Goal: Task Accomplishment & Management: Manage account settings

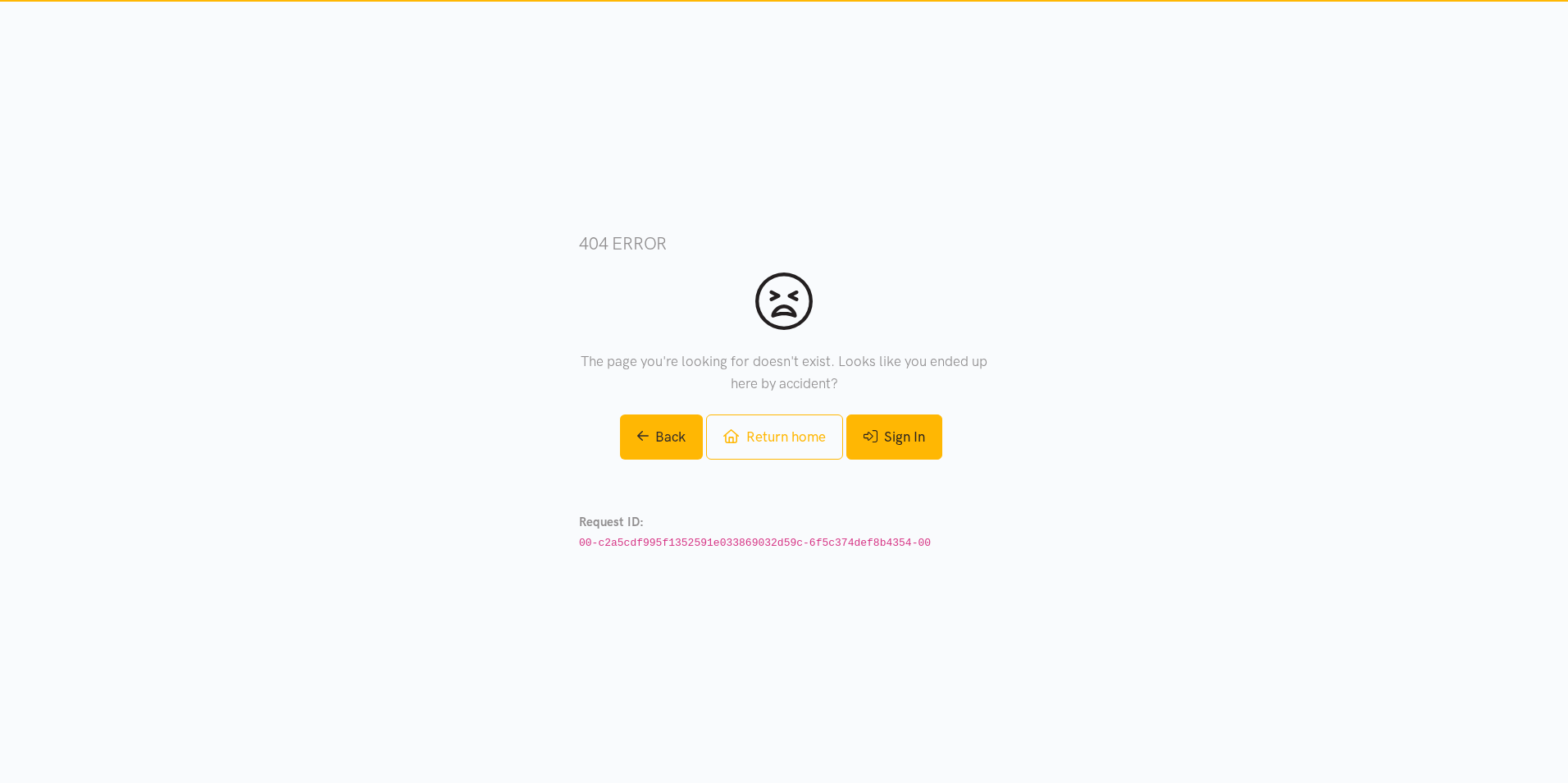
click at [893, 440] on link "Sign In" at bounding box center [894, 436] width 96 height 45
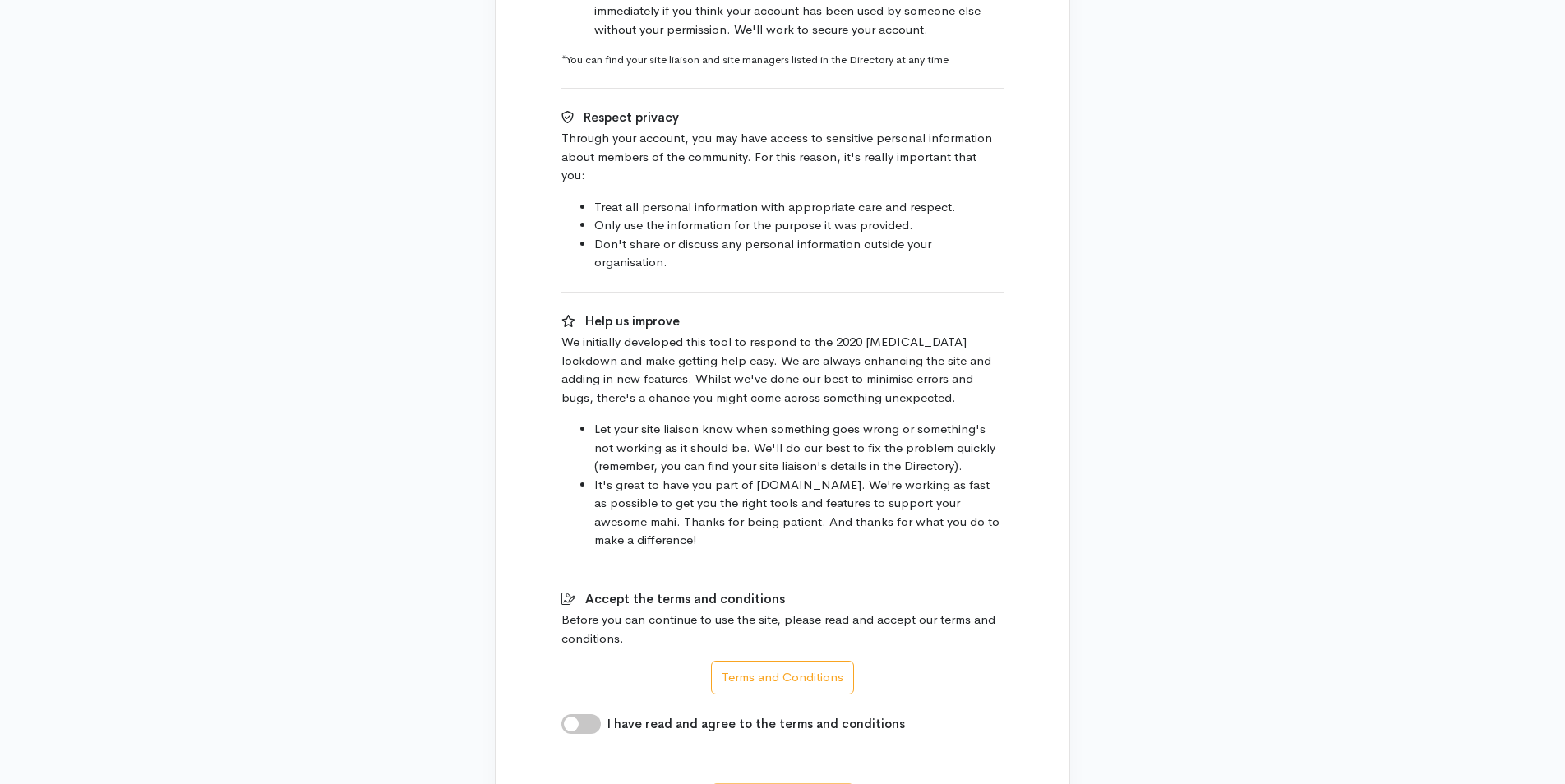
scroll to position [739, 0]
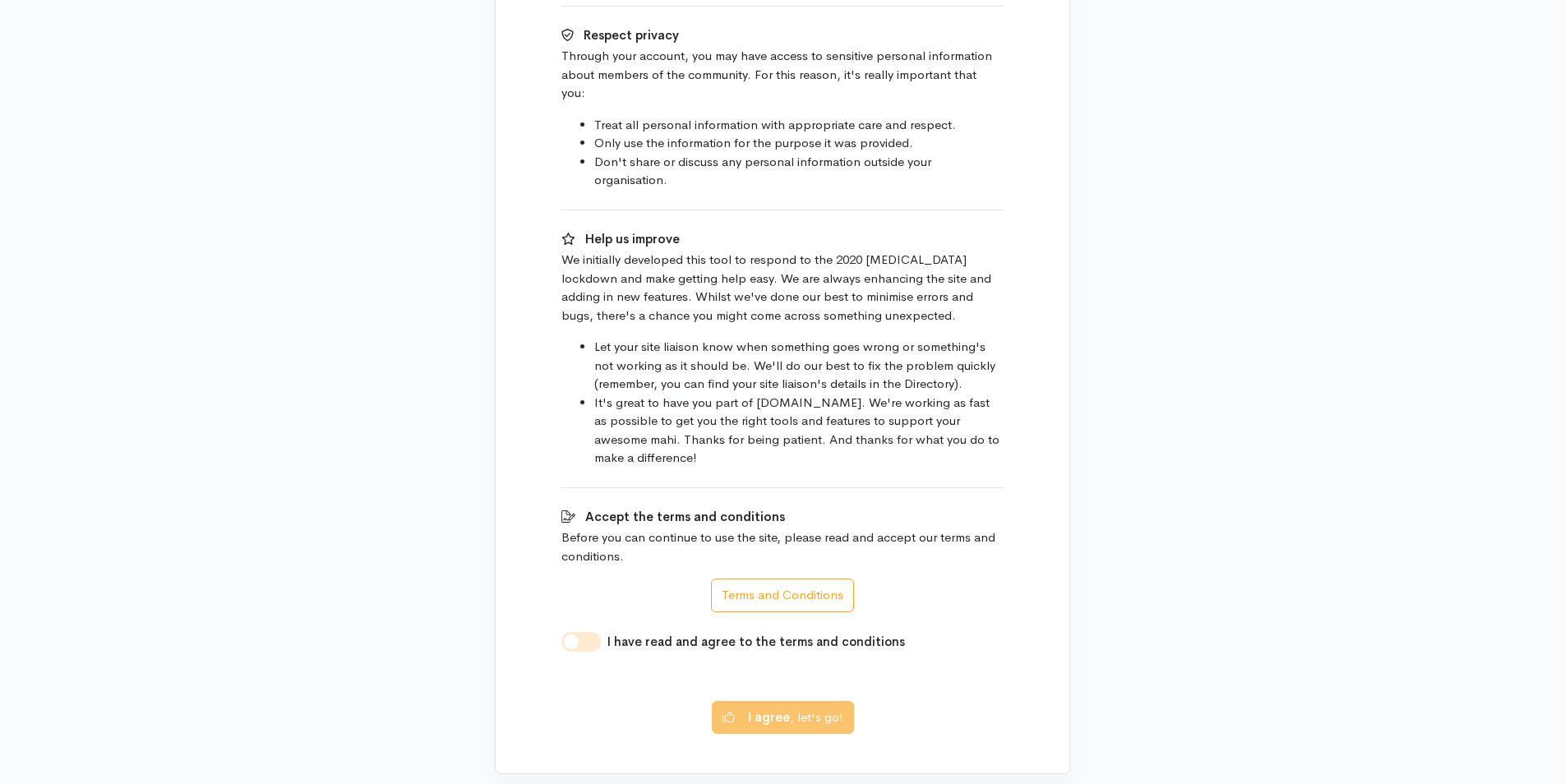
click at [577, 632] on input "I have read and agree to the terms and conditions" at bounding box center [580, 641] width 39 height 20
checkbox input "true"
click at [795, 703] on button "I agree , let's go!" at bounding box center [782, 714] width 142 height 34
